Goal: Task Accomplishment & Management: Manage account settings

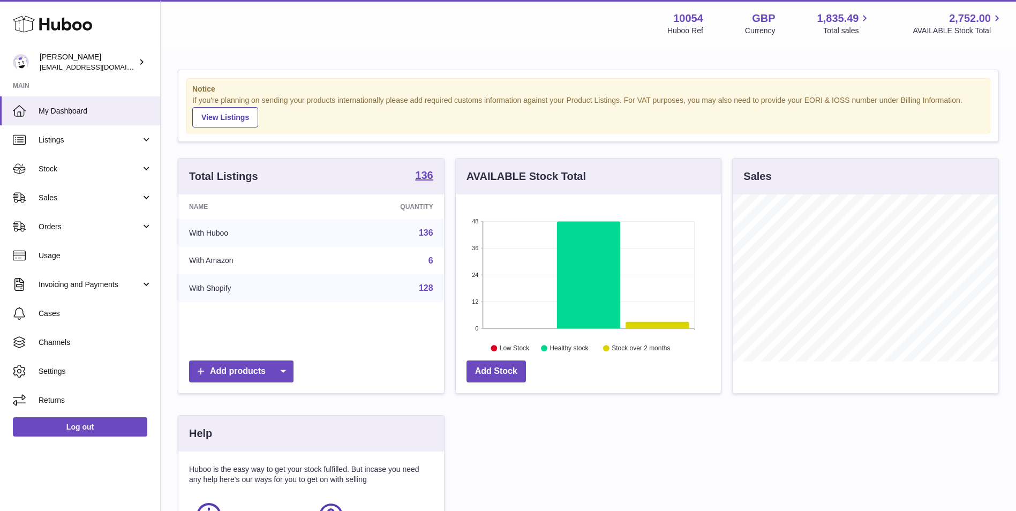
scroll to position [167, 265]
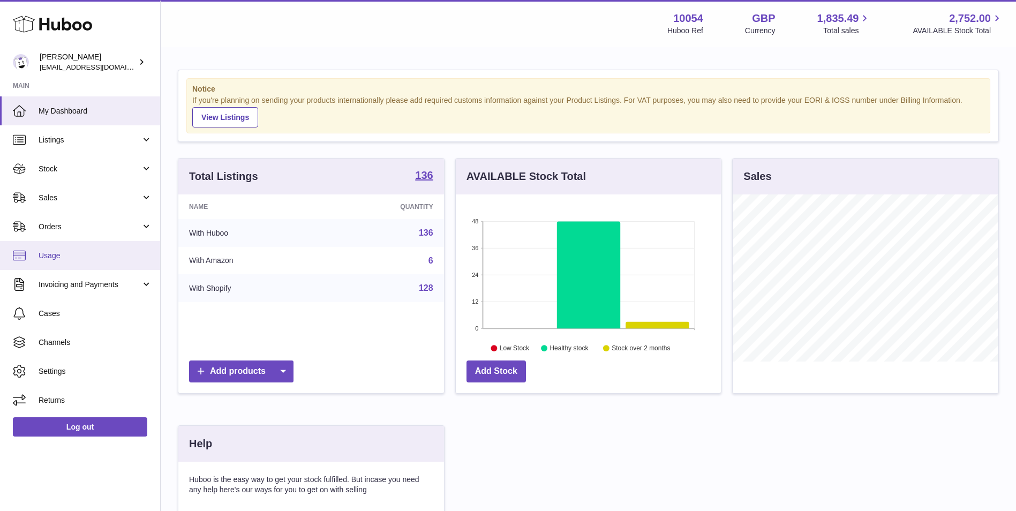
click at [64, 260] on span "Usage" at bounding box center [96, 256] width 114 height 10
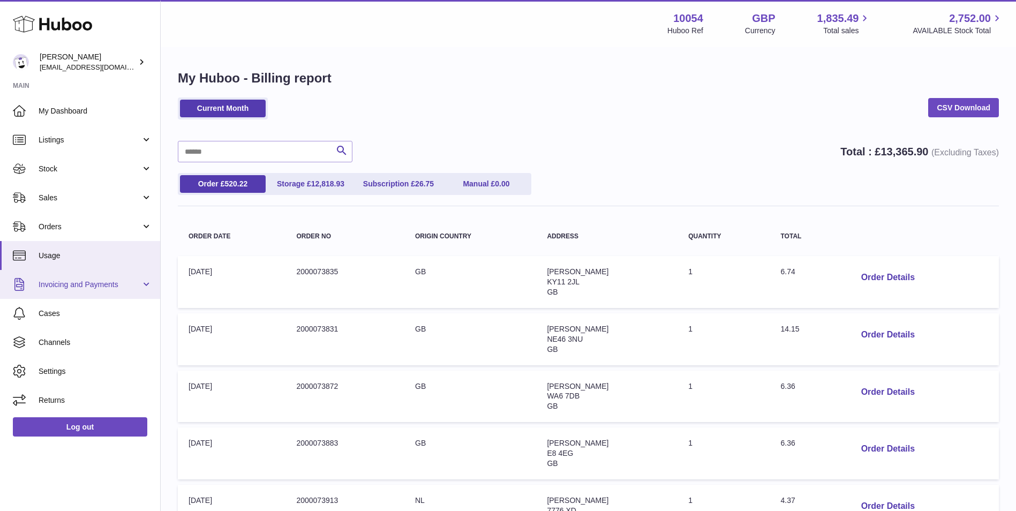
click at [142, 286] on link "Invoicing and Payments" at bounding box center [80, 284] width 160 height 29
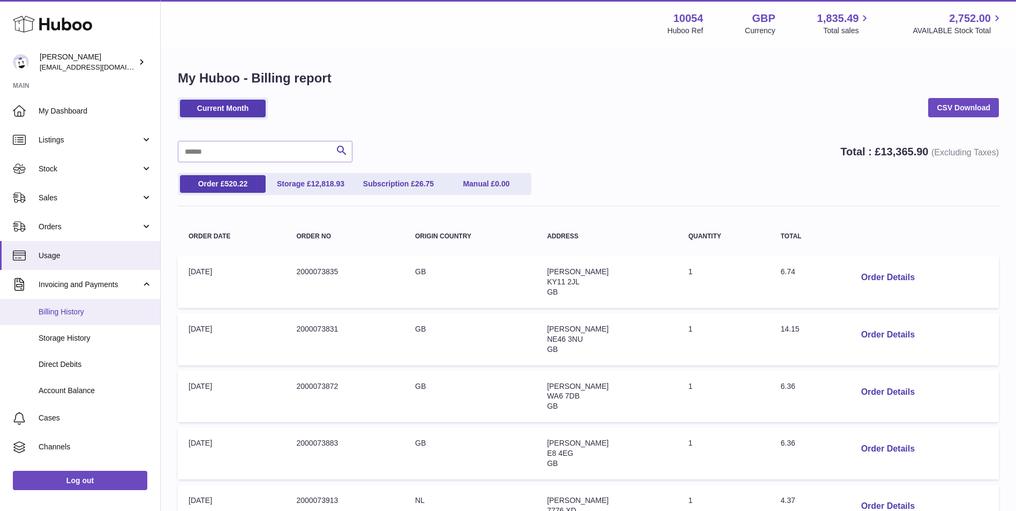
click at [78, 310] on span "Billing History" at bounding box center [96, 312] width 114 height 10
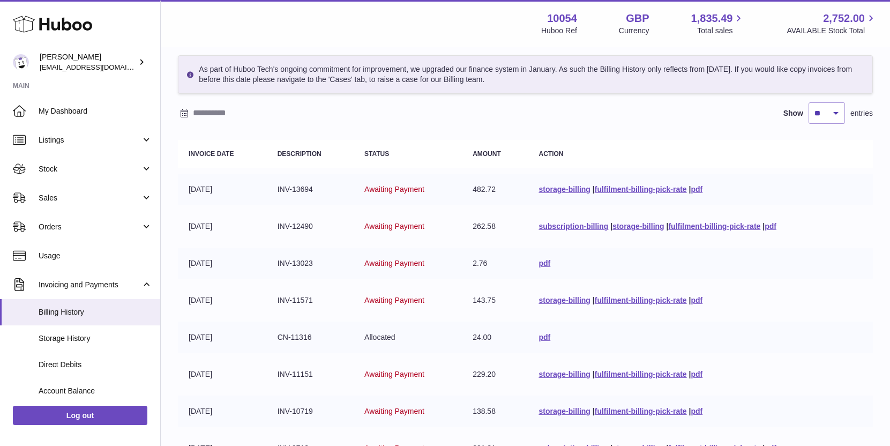
scroll to position [107, 0]
